Goal: Task Accomplishment & Management: Manage account settings

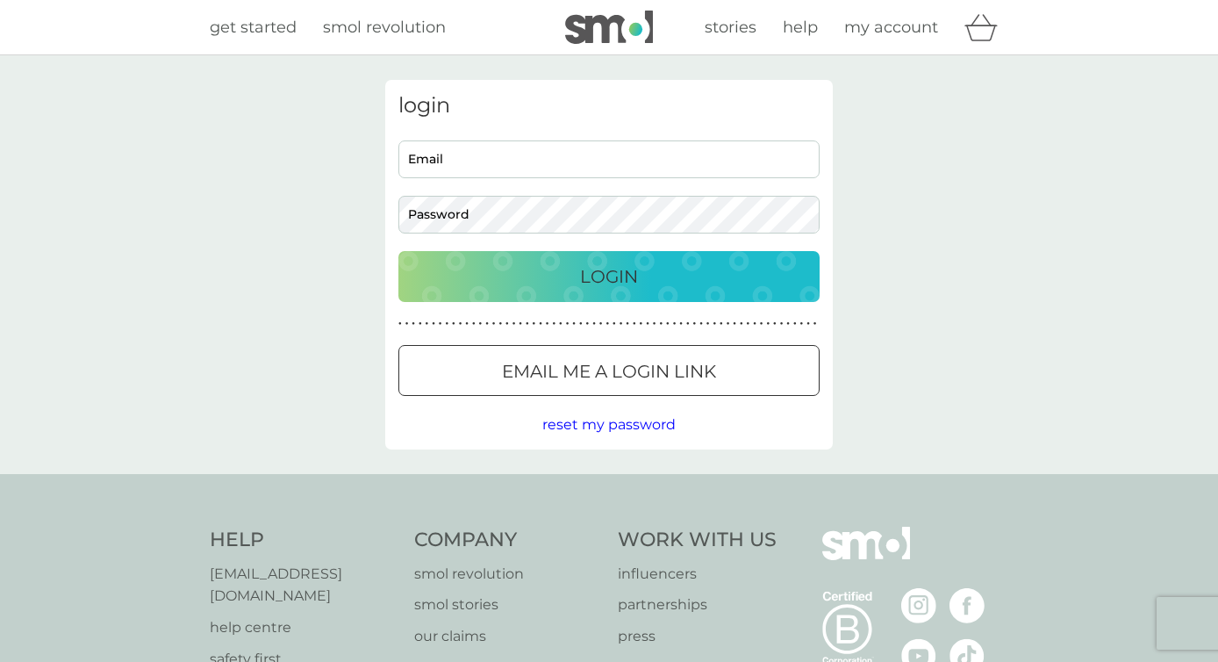
click at [512, 155] on input "Email" at bounding box center [608, 159] width 421 height 38
type input "katestirzaker@gmail.com"
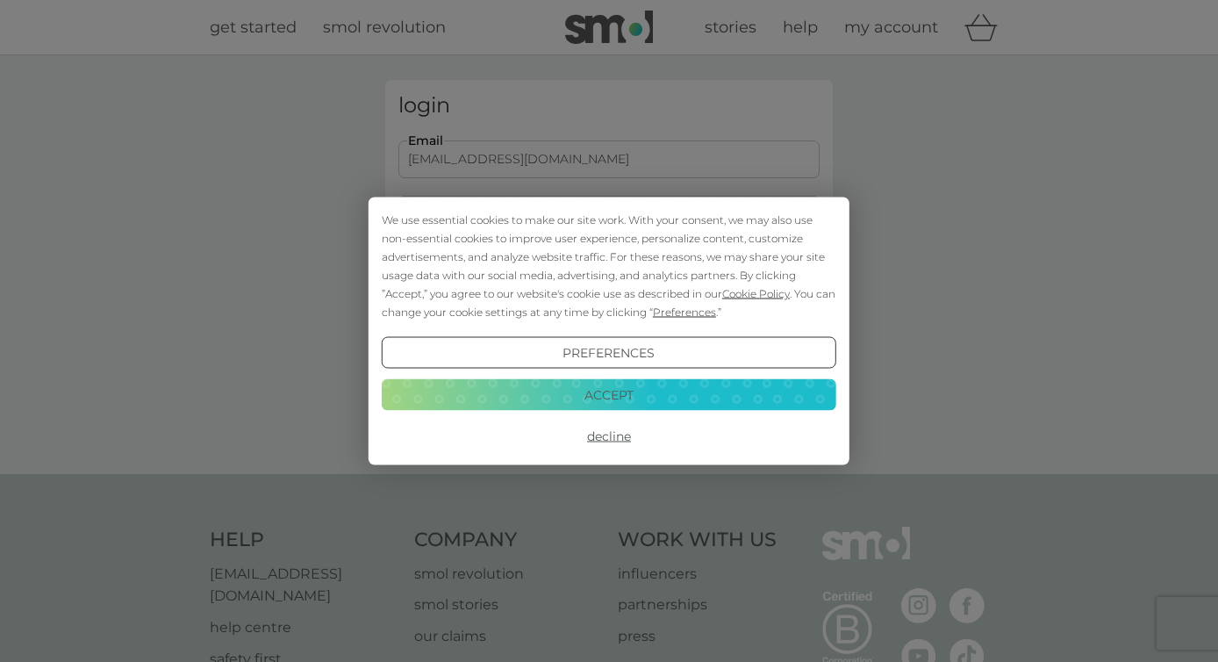
click at [500, 224] on div "We use essential cookies to make our site work. With your consent, we may also …" at bounding box center [609, 266] width 455 height 111
click at [595, 398] on button "Accept" at bounding box center [609, 394] width 455 height 32
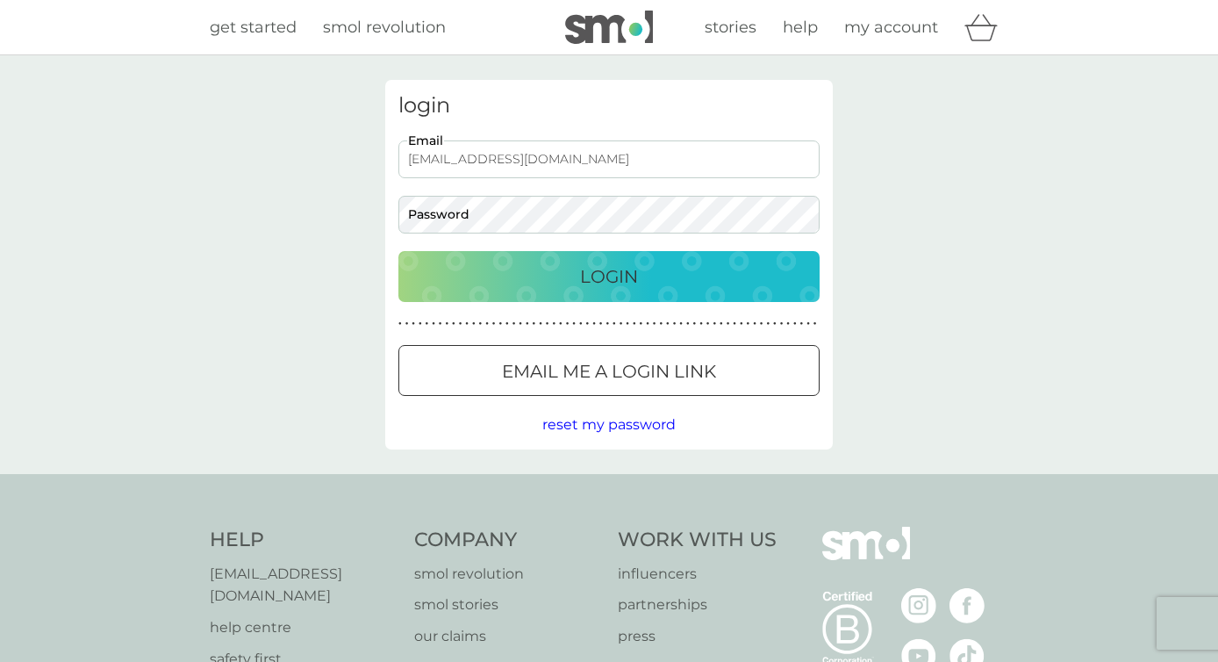
click at [588, 378] on div at bounding box center [608, 371] width 63 height 18
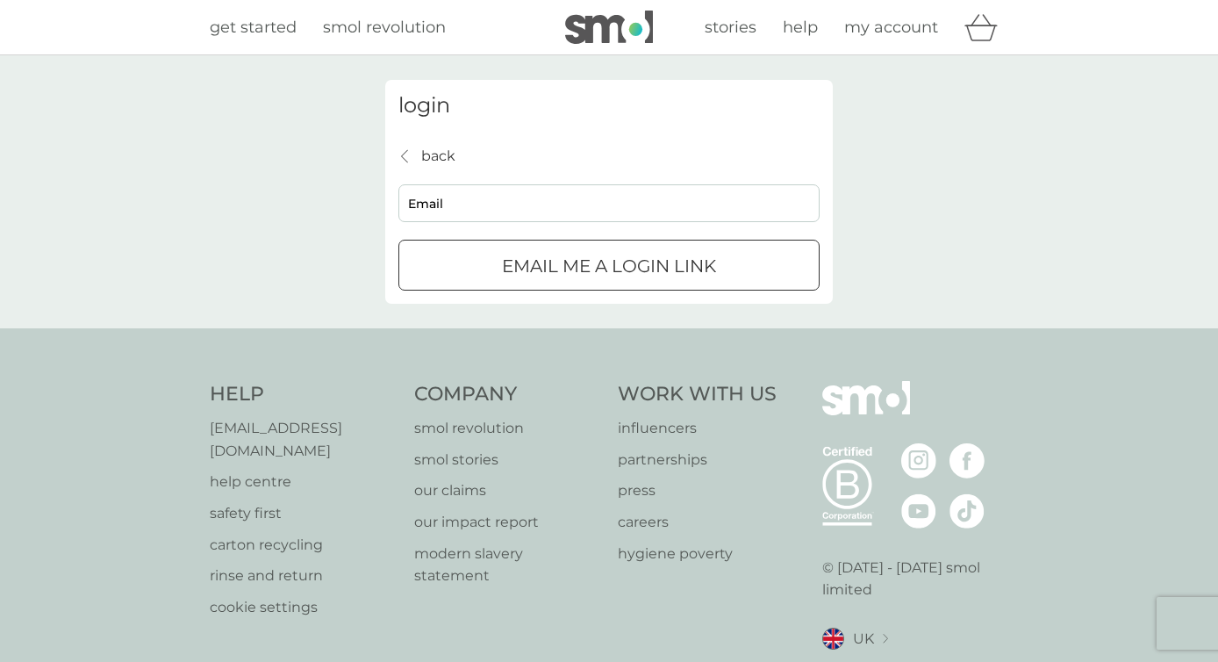
click at [514, 193] on input "Email" at bounding box center [608, 203] width 421 height 38
type input "katestirzaker@gmail.com"
click at [548, 276] on p "Email me a login link" at bounding box center [609, 266] width 214 height 28
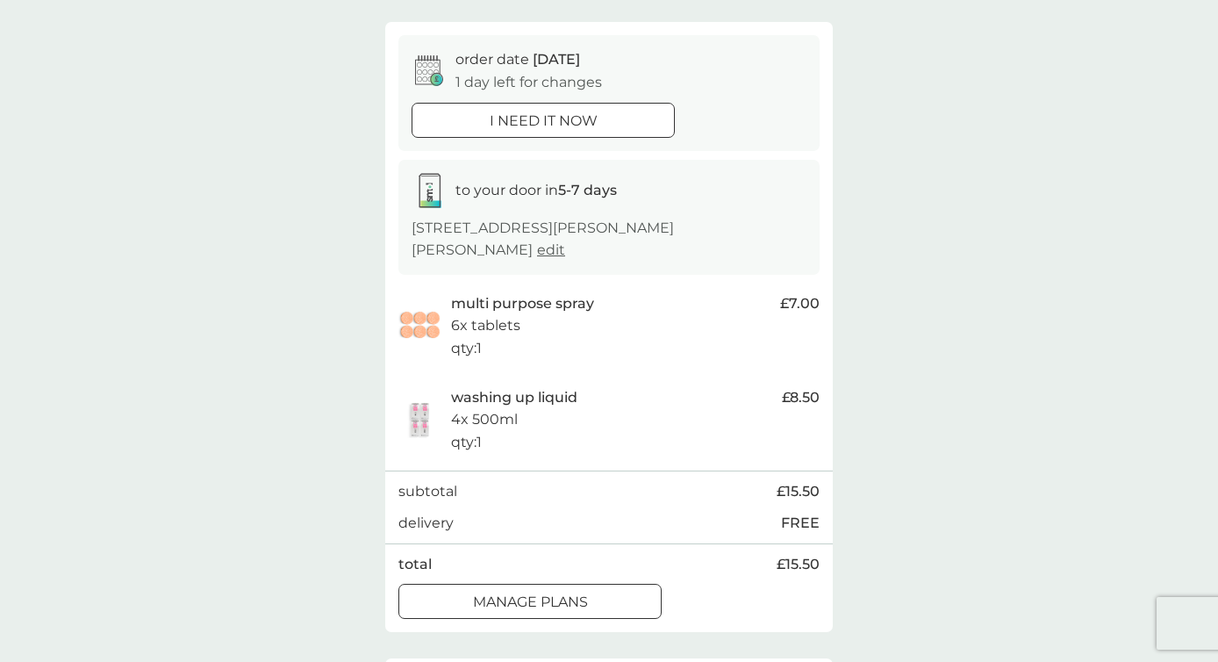
scroll to position [142, 0]
click at [524, 604] on div at bounding box center [529, 600] width 63 height 18
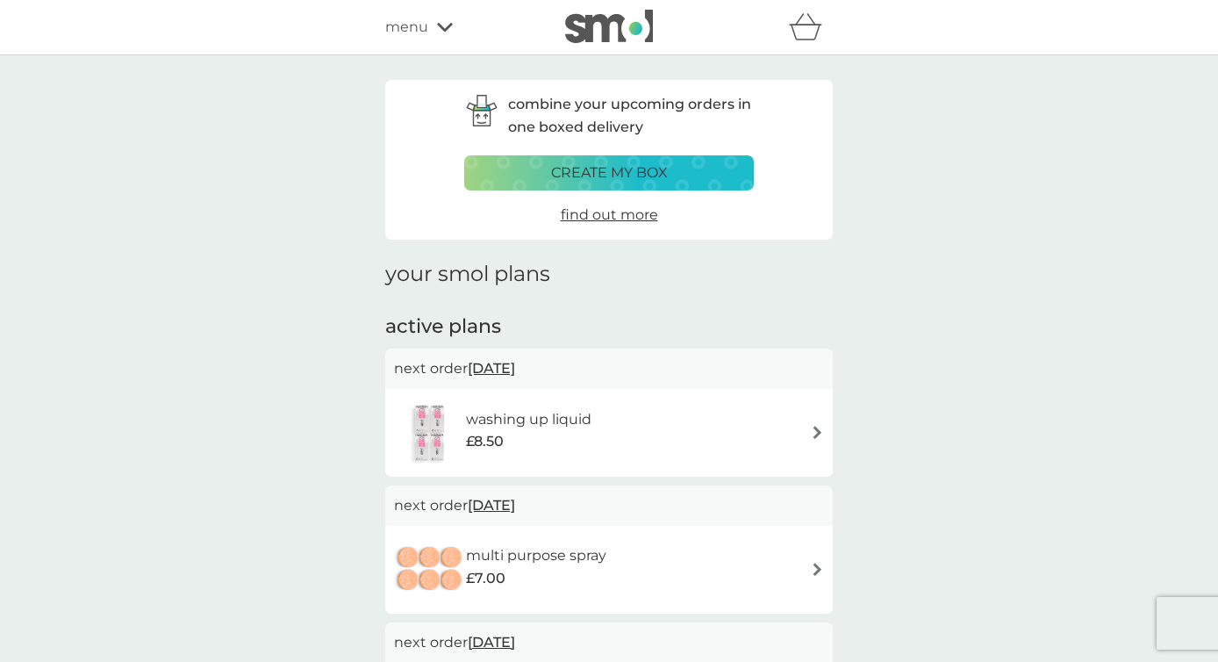
click at [821, 434] on img at bounding box center [817, 432] width 13 height 13
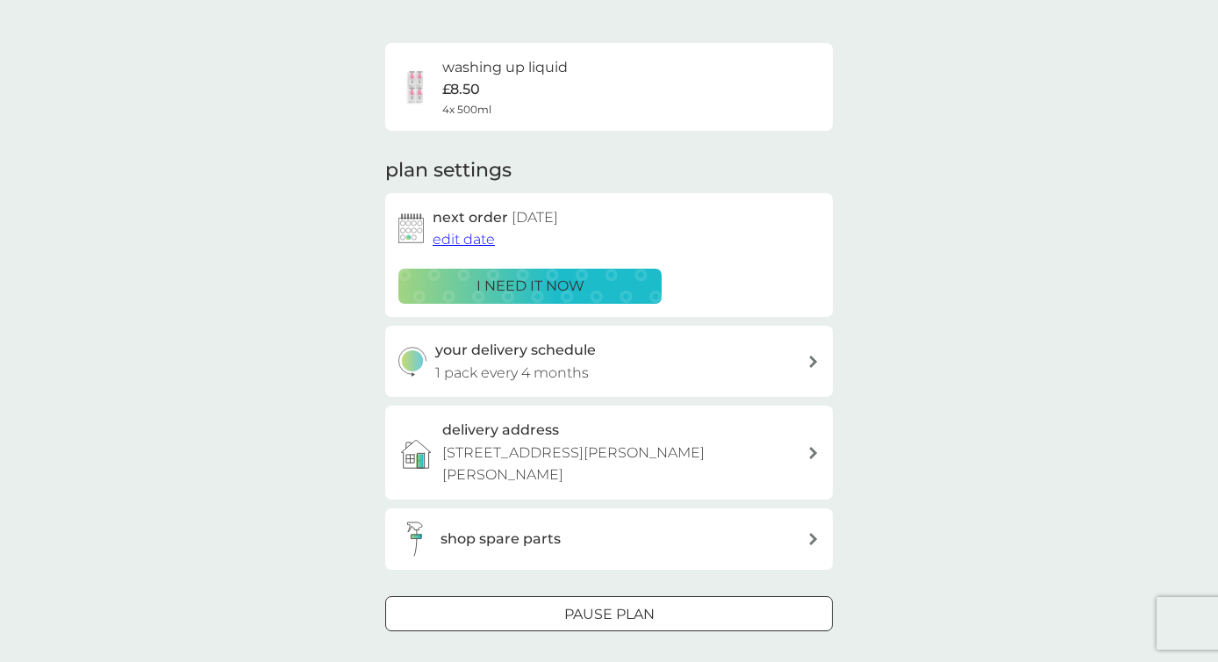
scroll to position [116, 0]
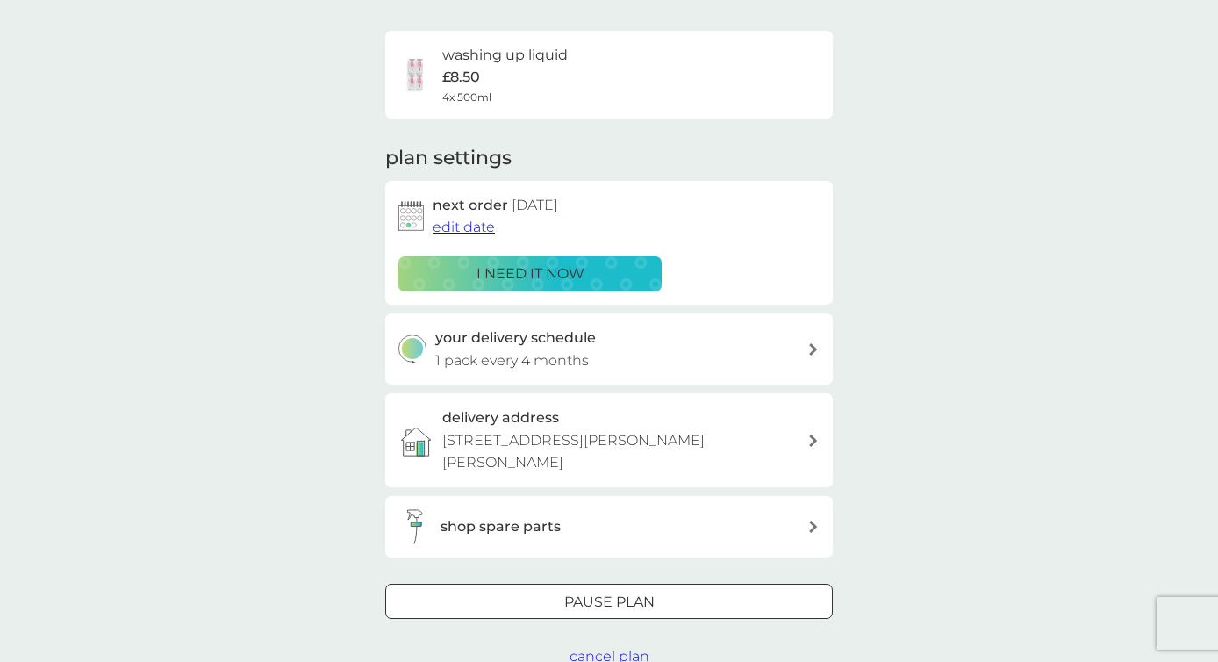
click at [462, 237] on button "edit date" at bounding box center [464, 227] width 62 height 23
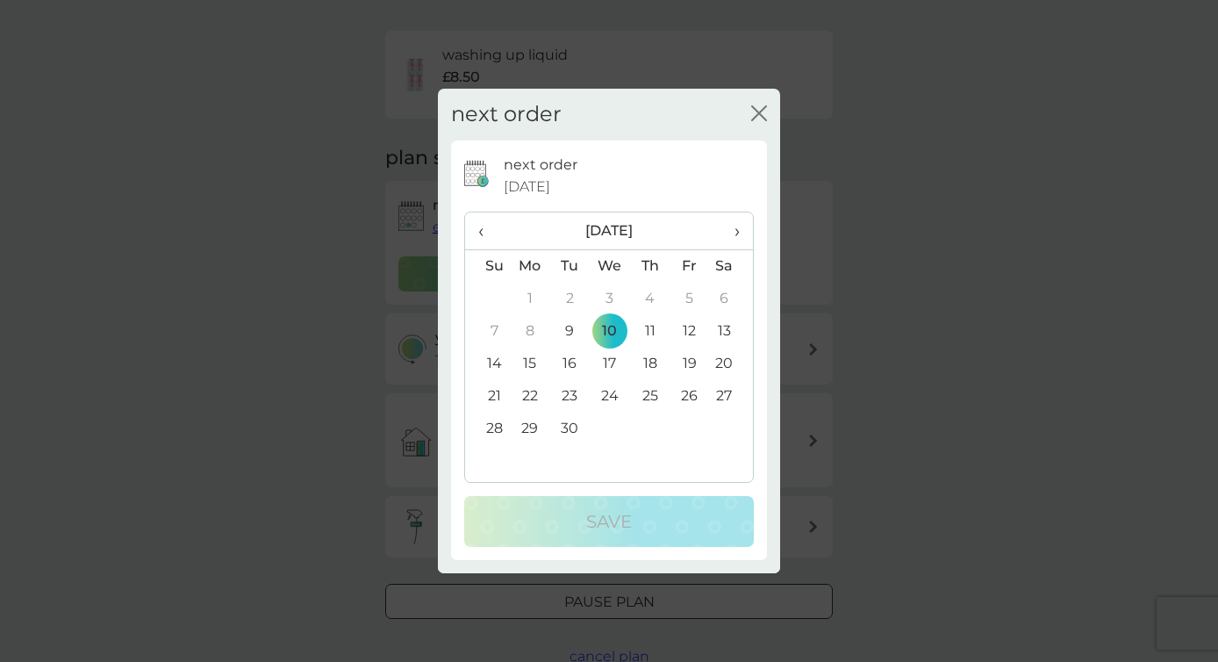
click at [739, 233] on span "›" at bounding box center [731, 230] width 18 height 37
click at [721, 305] on td "1" at bounding box center [731, 299] width 44 height 32
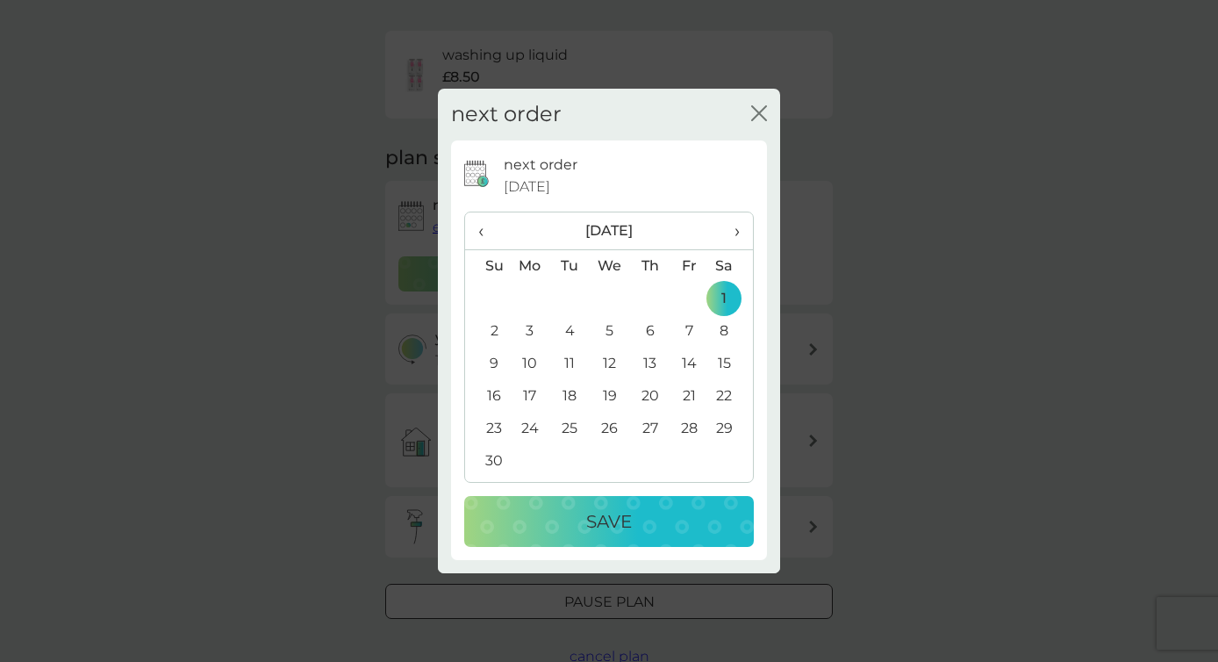
click at [613, 527] on p "Save" at bounding box center [609, 521] width 46 height 28
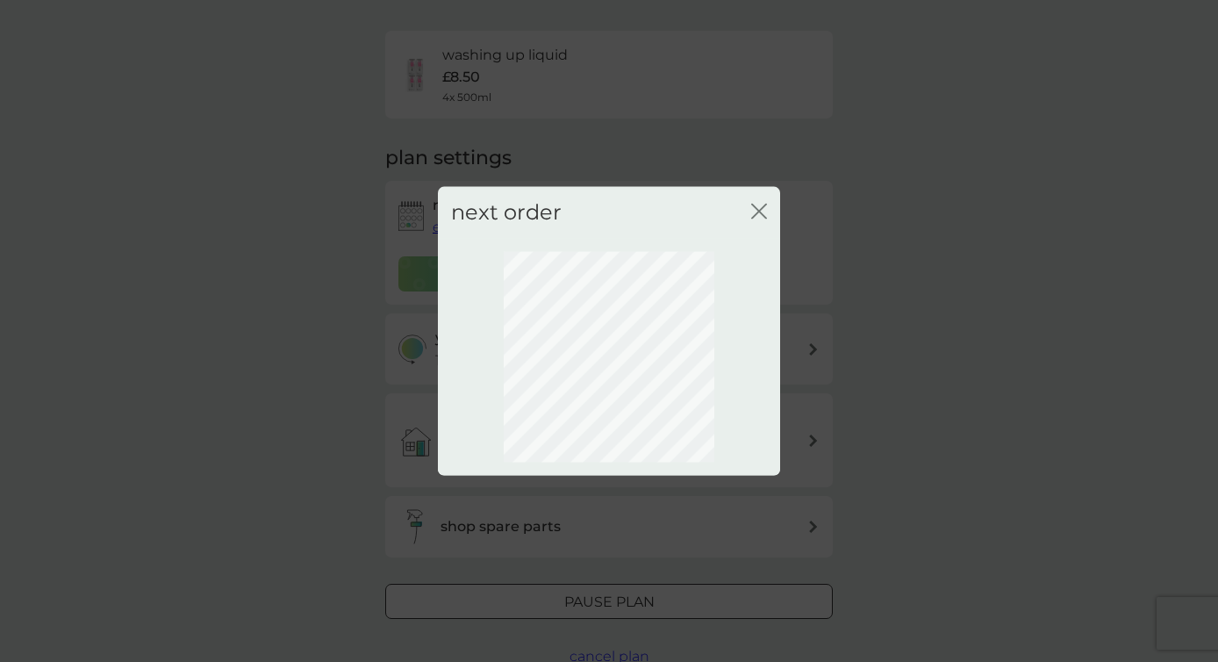
scroll to position [74, 0]
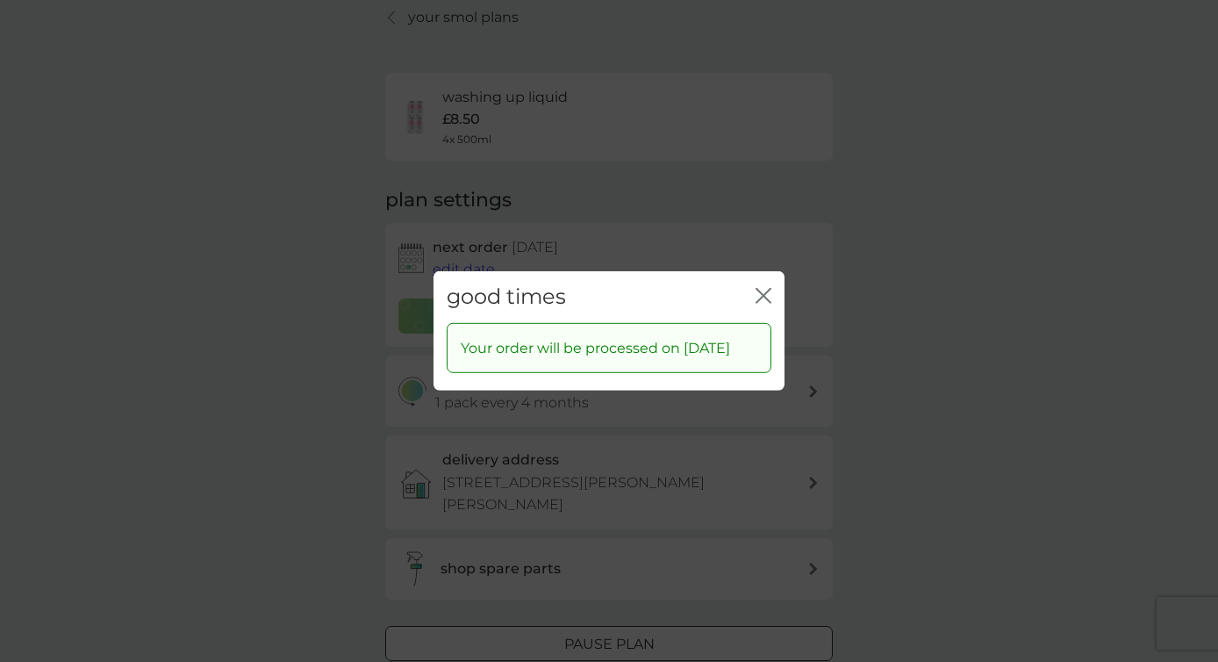
click at [762, 288] on icon "close" at bounding box center [764, 296] width 16 height 16
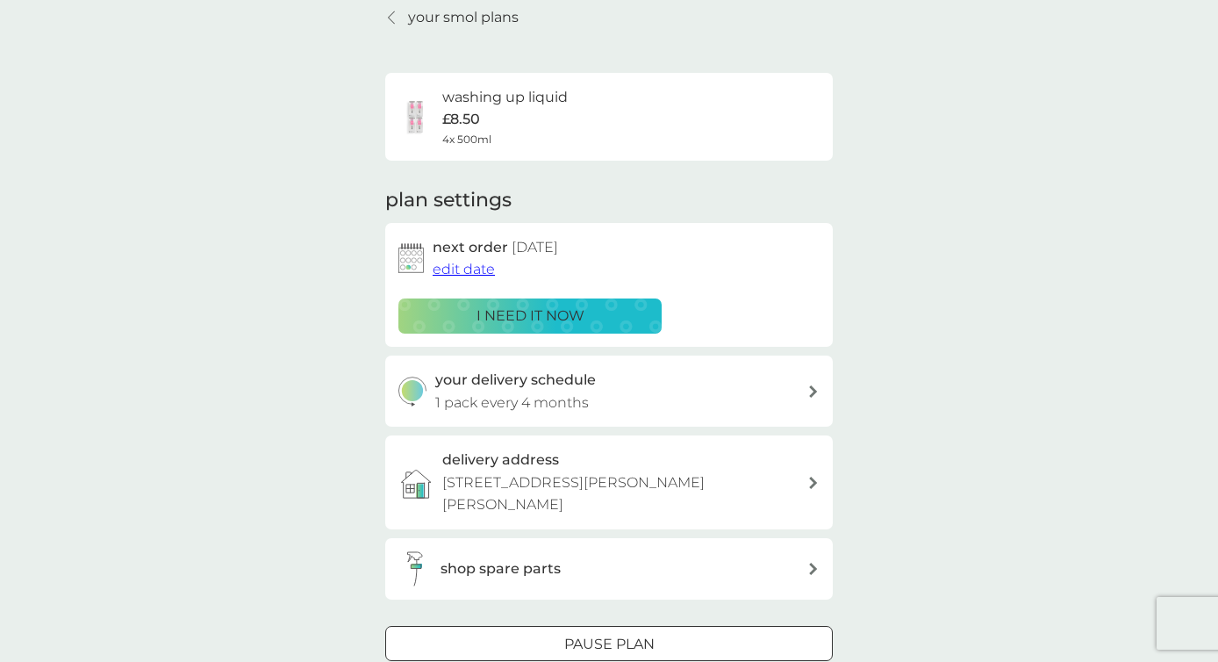
scroll to position [0, 0]
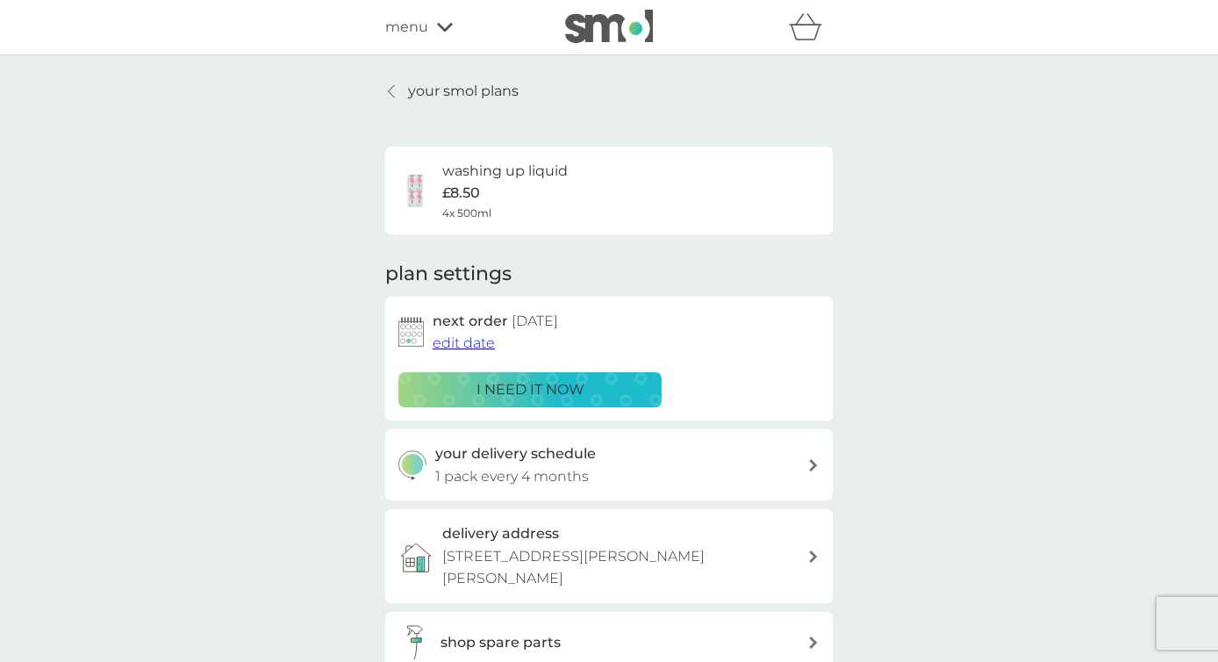
click at [482, 91] on p "your smol plans" at bounding box center [463, 91] width 111 height 23
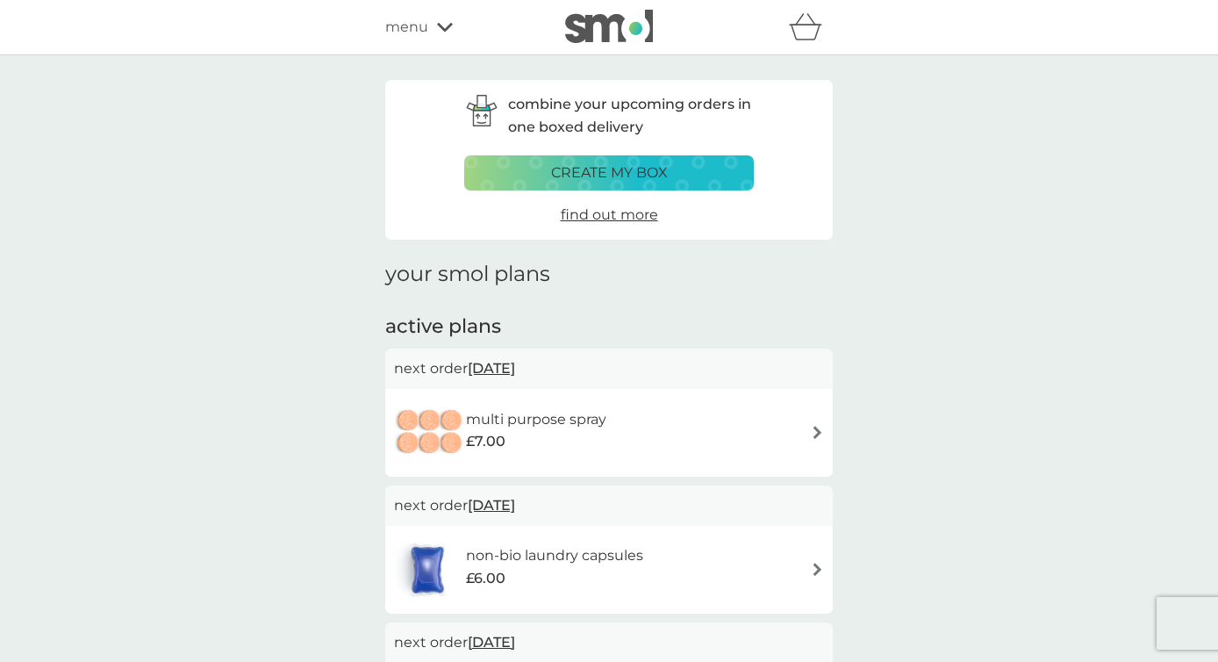
click at [812, 431] on img at bounding box center [817, 432] width 13 height 13
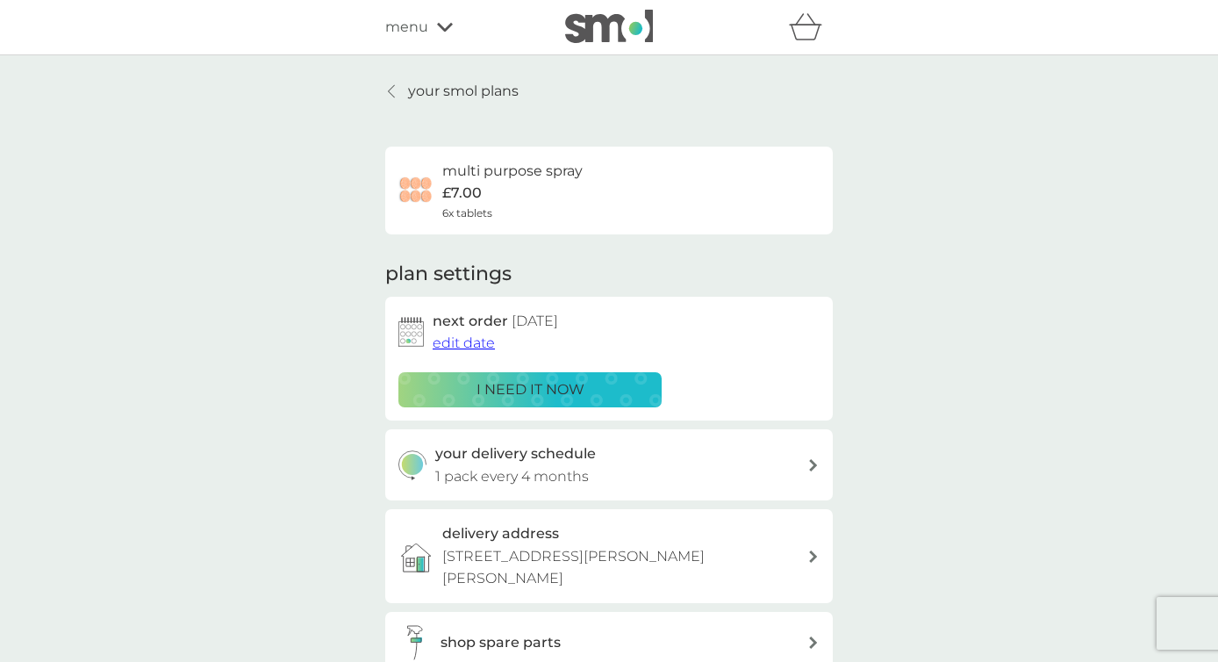
click at [393, 93] on icon at bounding box center [391, 91] width 7 height 14
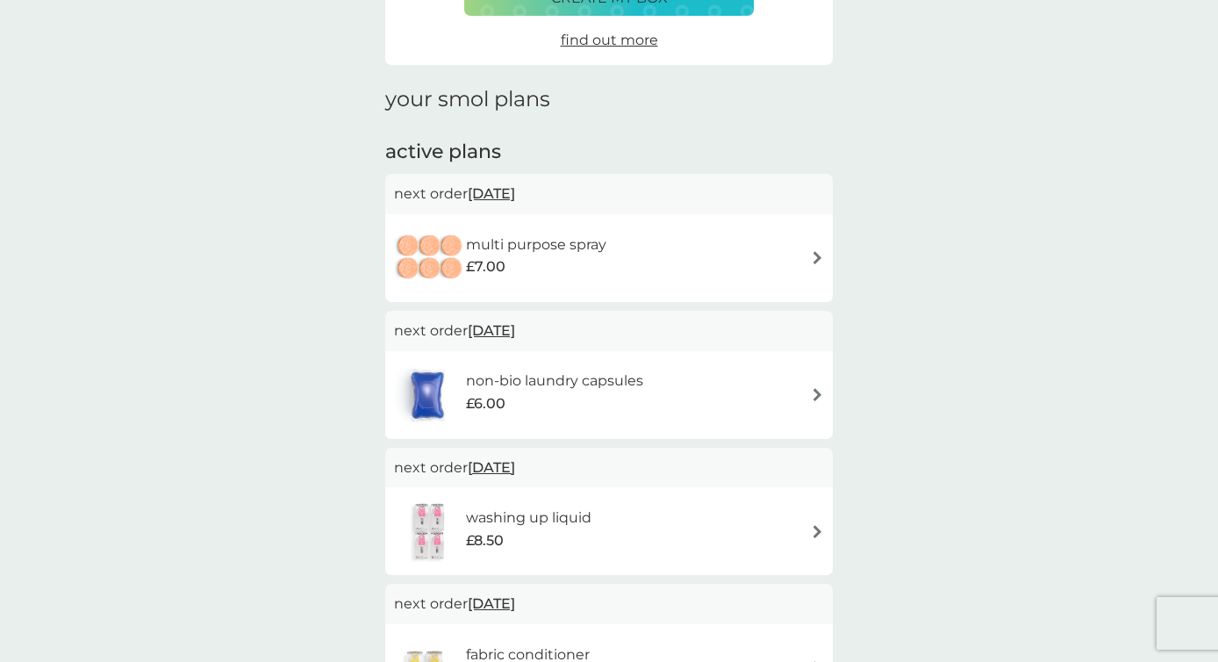
scroll to position [178, 0]
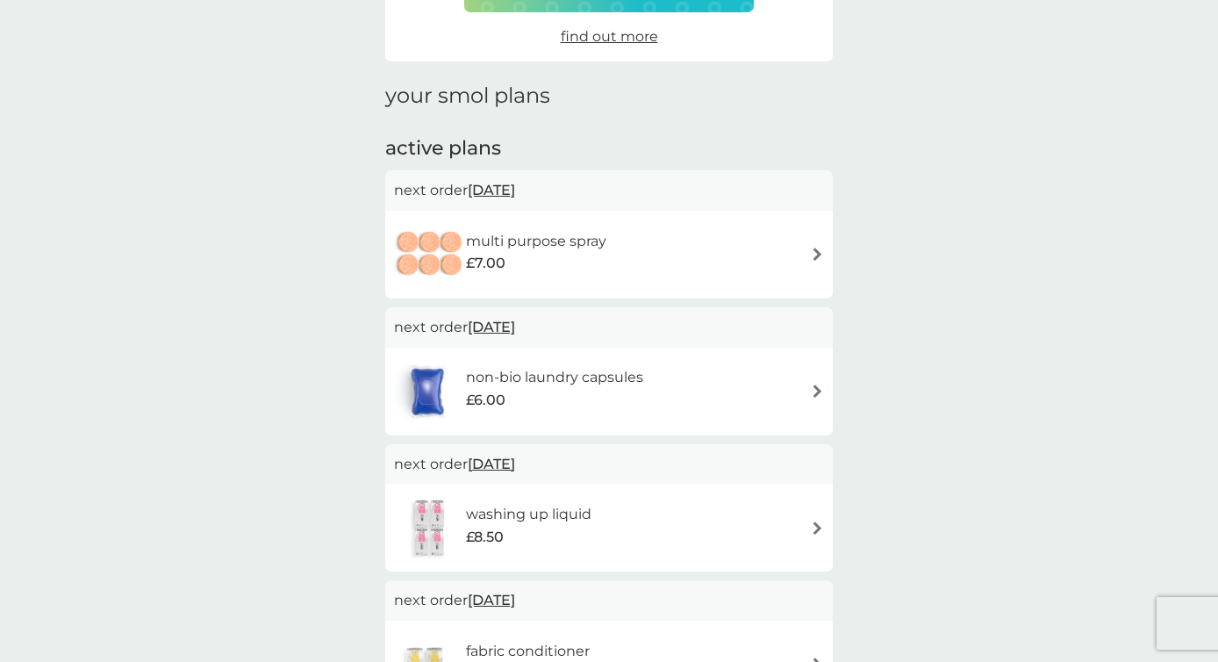
click at [816, 392] on img at bounding box center [817, 390] width 13 height 13
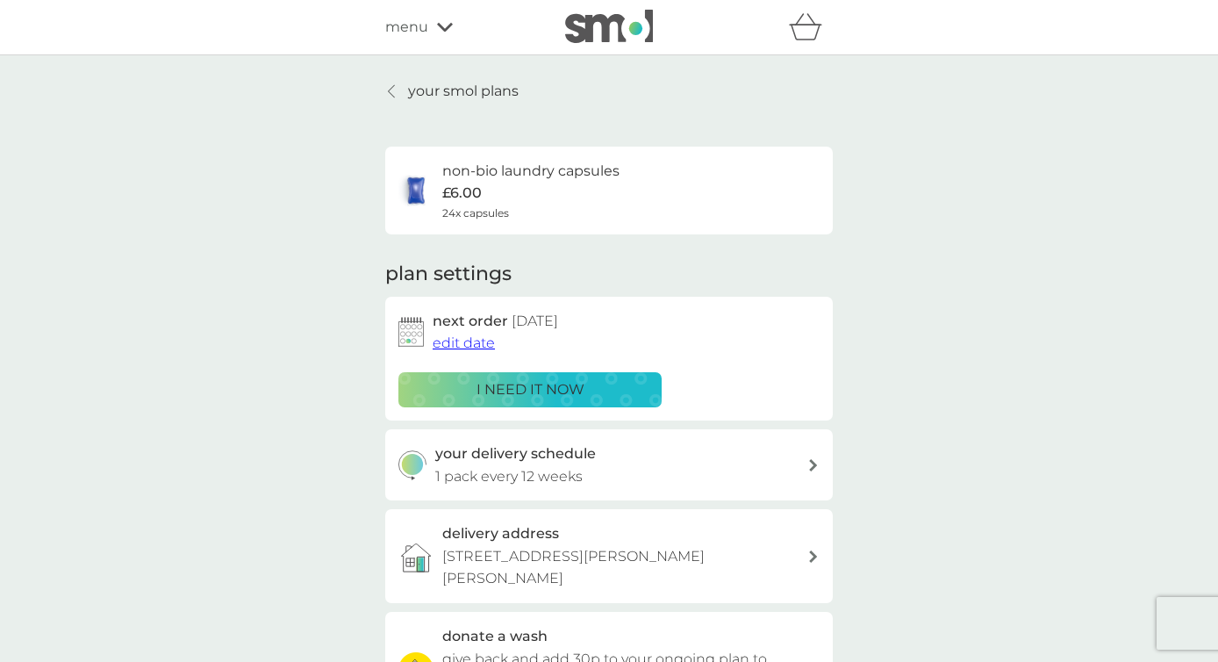
click at [479, 349] on span "edit date" at bounding box center [464, 342] width 62 height 17
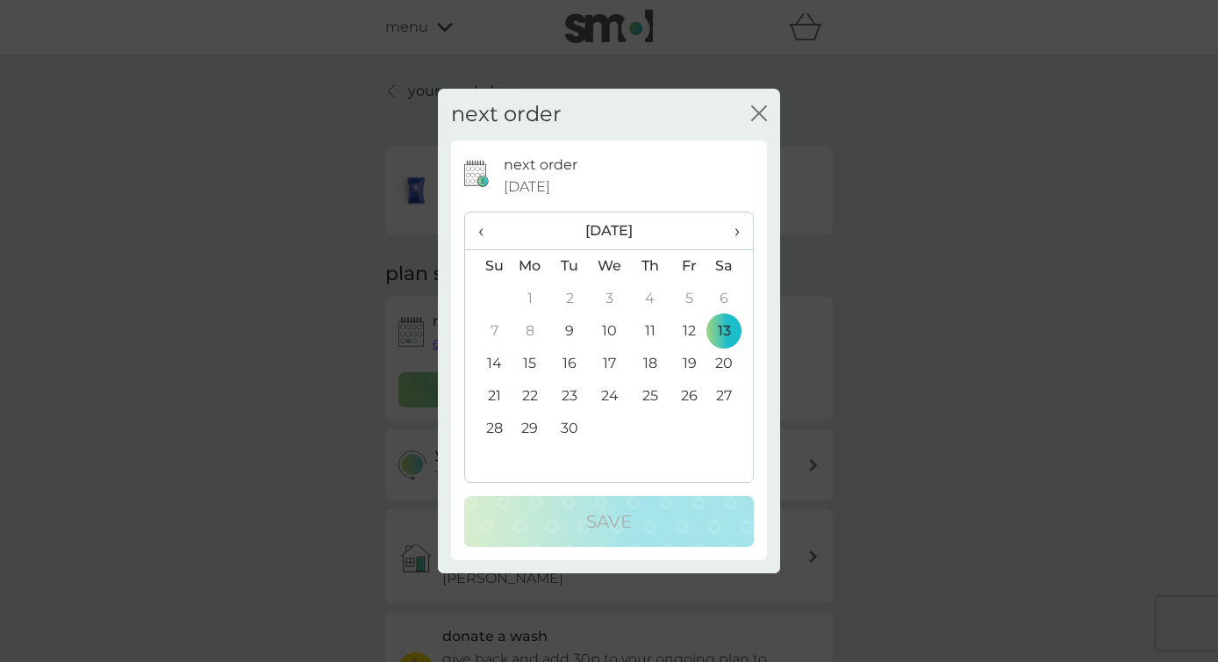
click at [733, 240] on span "›" at bounding box center [731, 230] width 18 height 37
click at [734, 305] on td "1" at bounding box center [731, 299] width 44 height 32
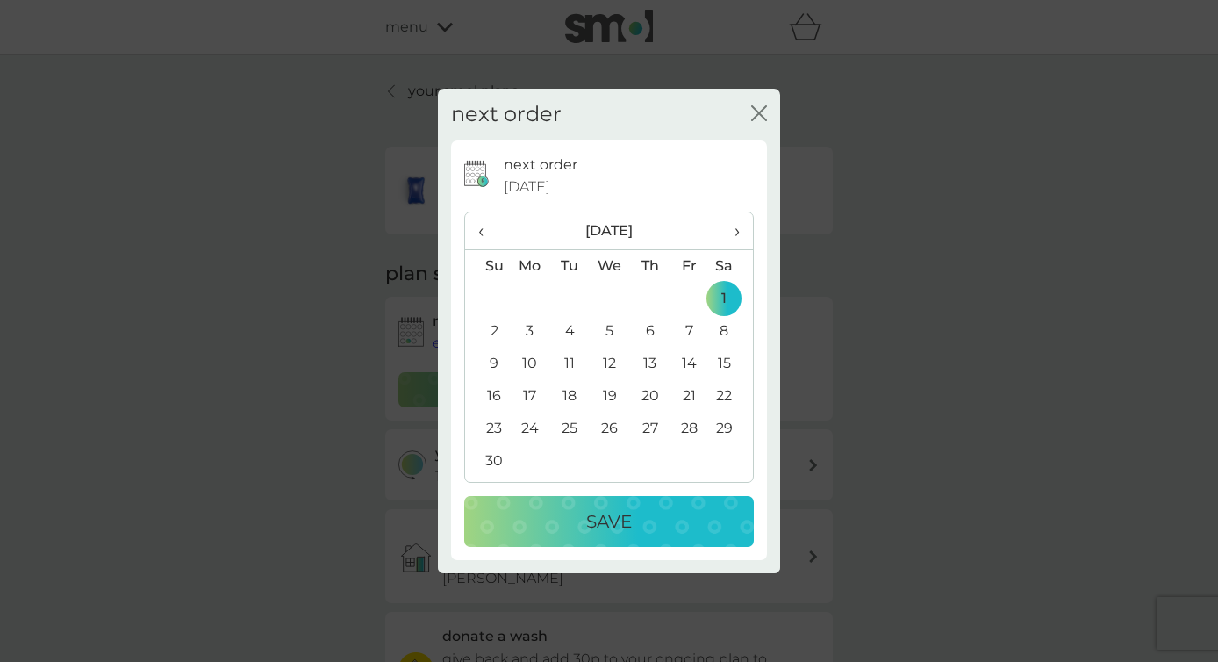
click at [651, 523] on div "Save" at bounding box center [609, 521] width 254 height 28
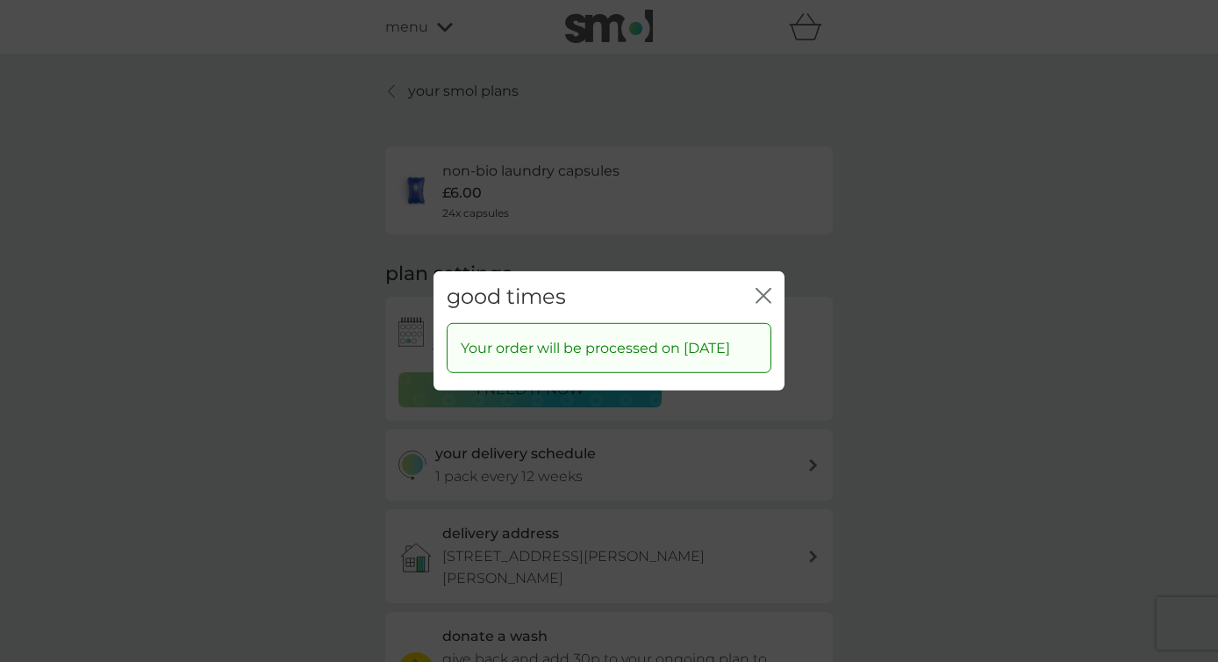
click at [756, 288] on icon "close" at bounding box center [764, 296] width 16 height 16
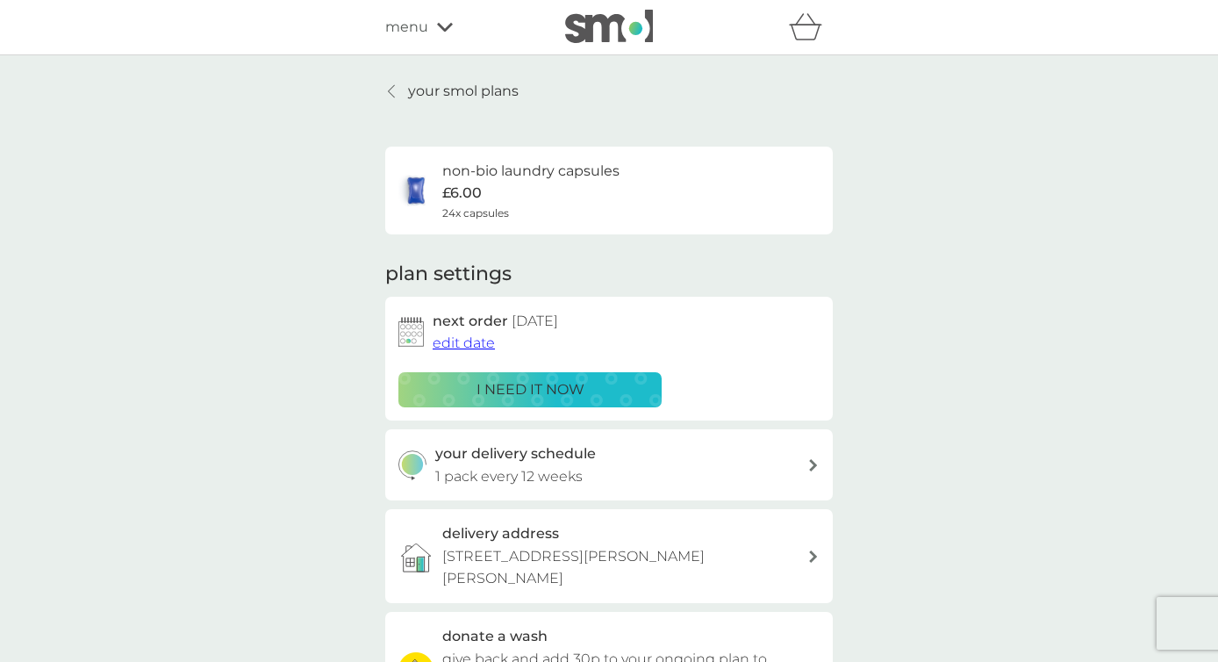
click at [507, 84] on p "your smol plans" at bounding box center [463, 91] width 111 height 23
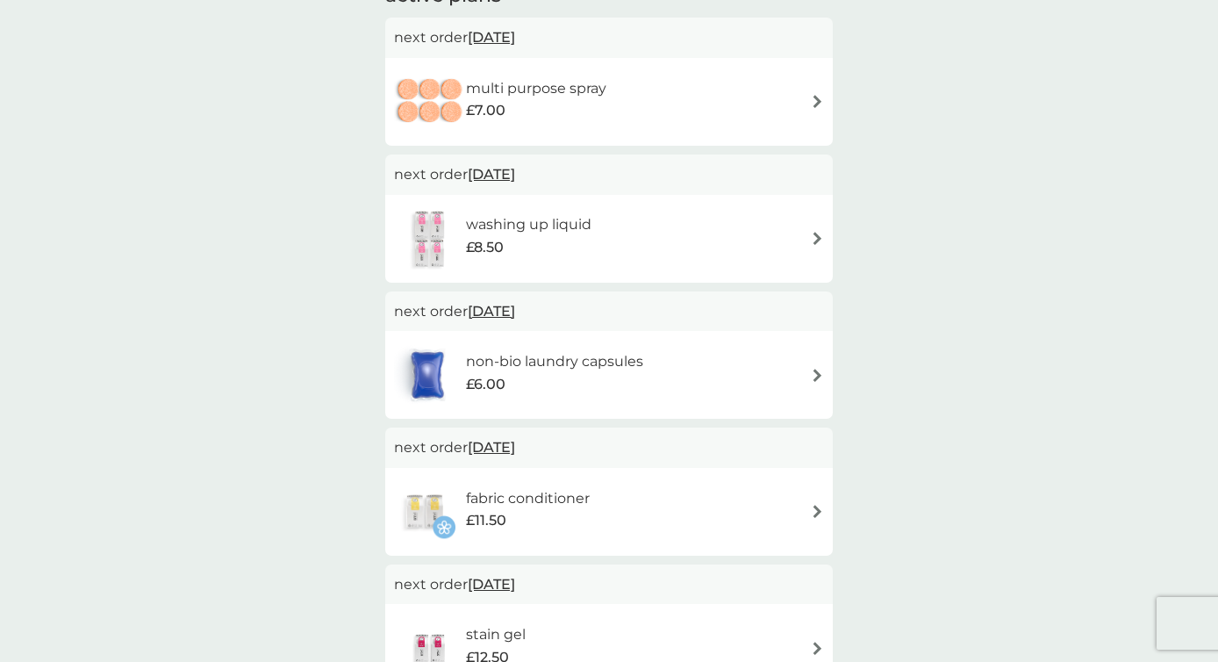
scroll to position [275, 0]
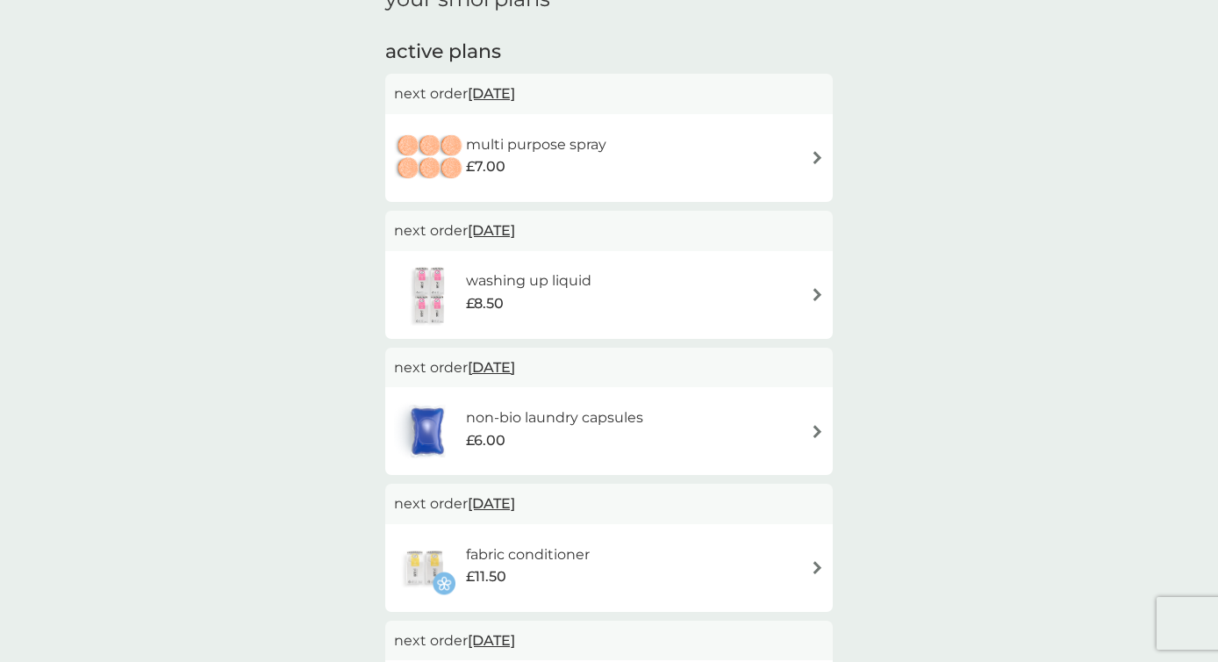
click at [505, 99] on span "[DATE]" at bounding box center [491, 93] width 47 height 34
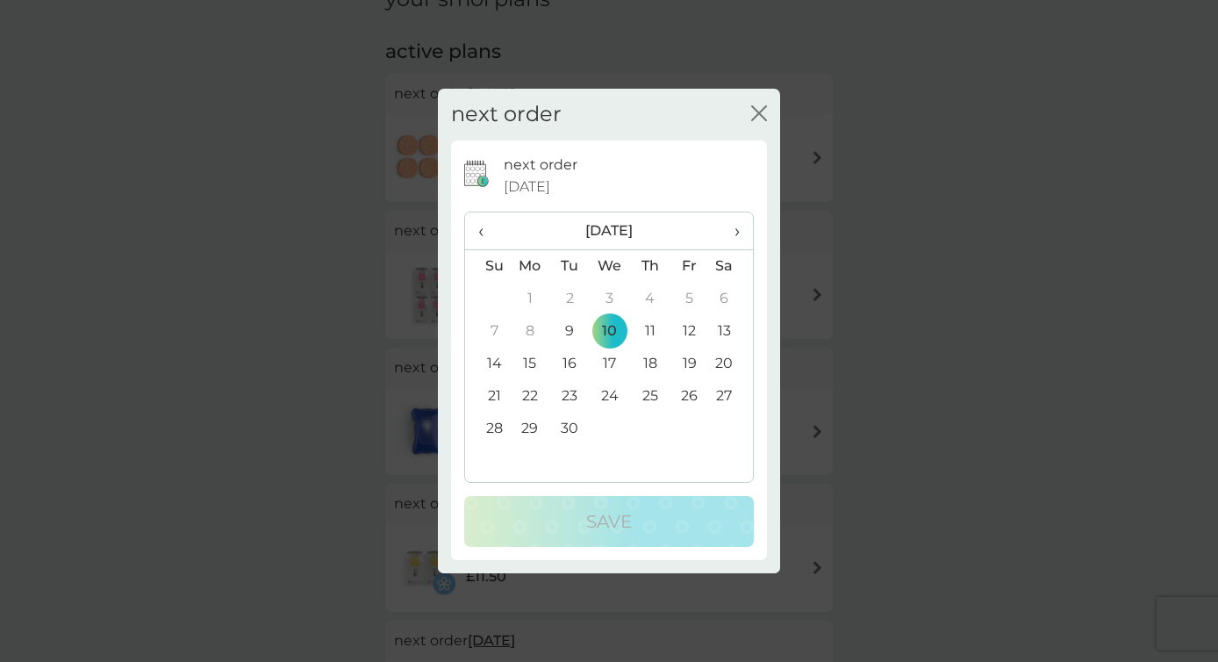
click at [742, 228] on th "›" at bounding box center [731, 231] width 44 height 38
click at [728, 293] on td "1" at bounding box center [731, 299] width 44 height 32
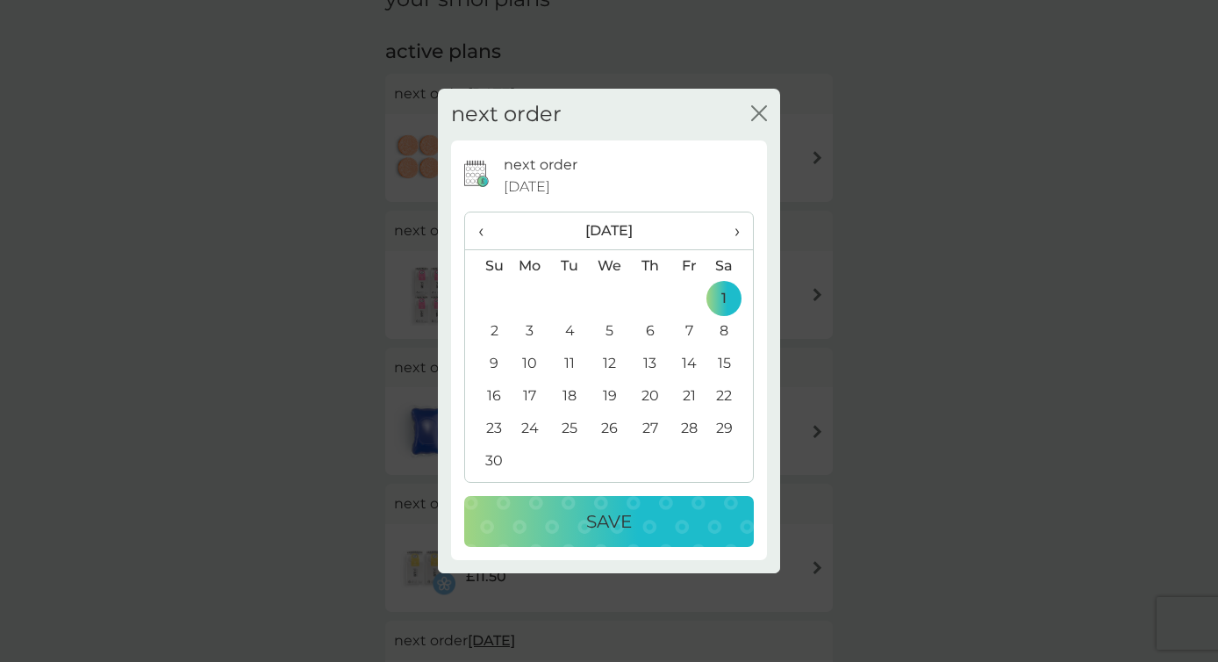
click at [674, 516] on div "Save" at bounding box center [609, 521] width 254 height 28
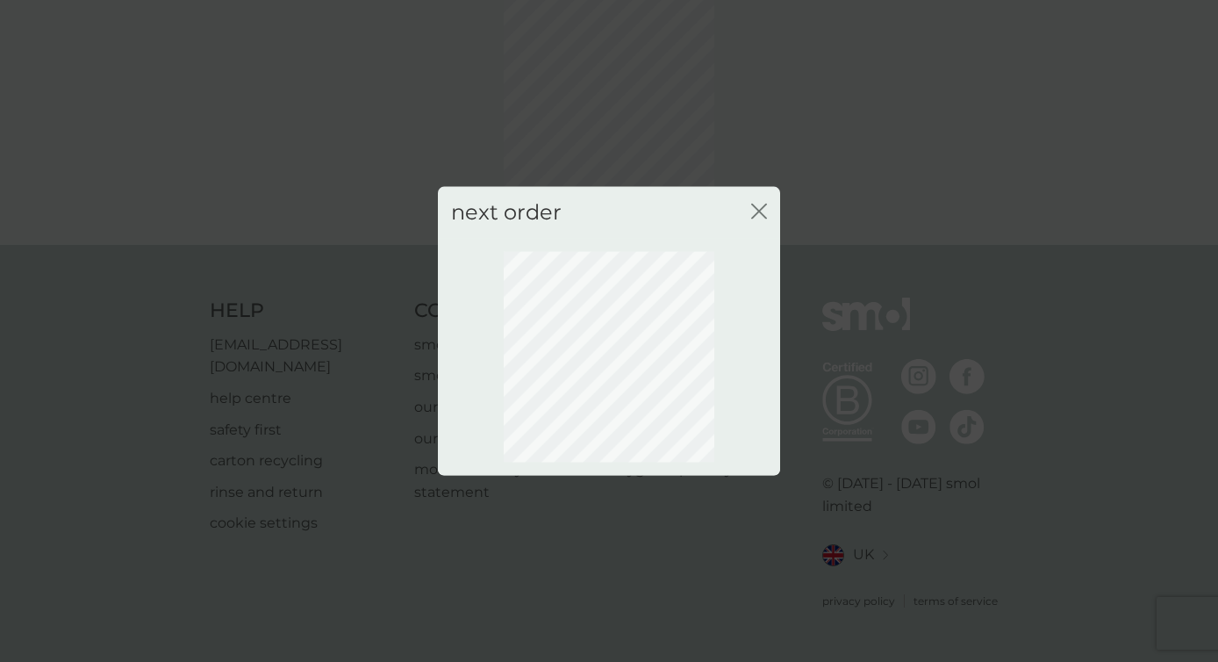
scroll to position [74, 0]
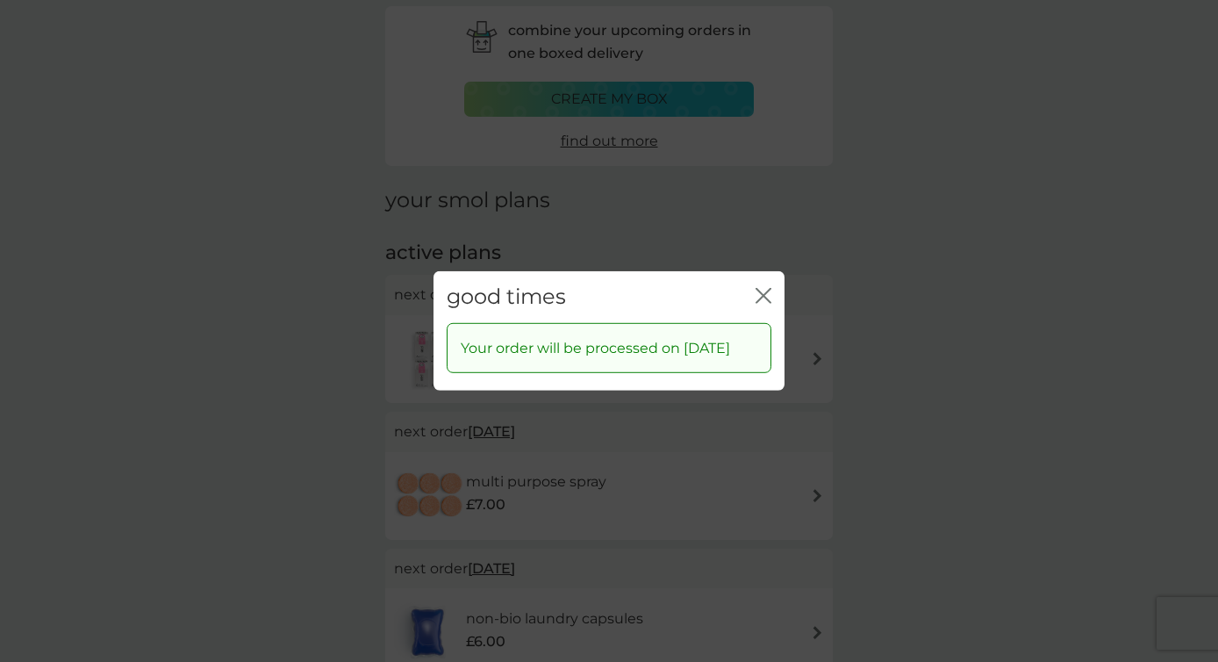
click at [766, 296] on div "close" at bounding box center [764, 296] width 16 height 25
click at [765, 289] on icon "close" at bounding box center [764, 296] width 16 height 16
